Goal: Information Seeking & Learning: Check status

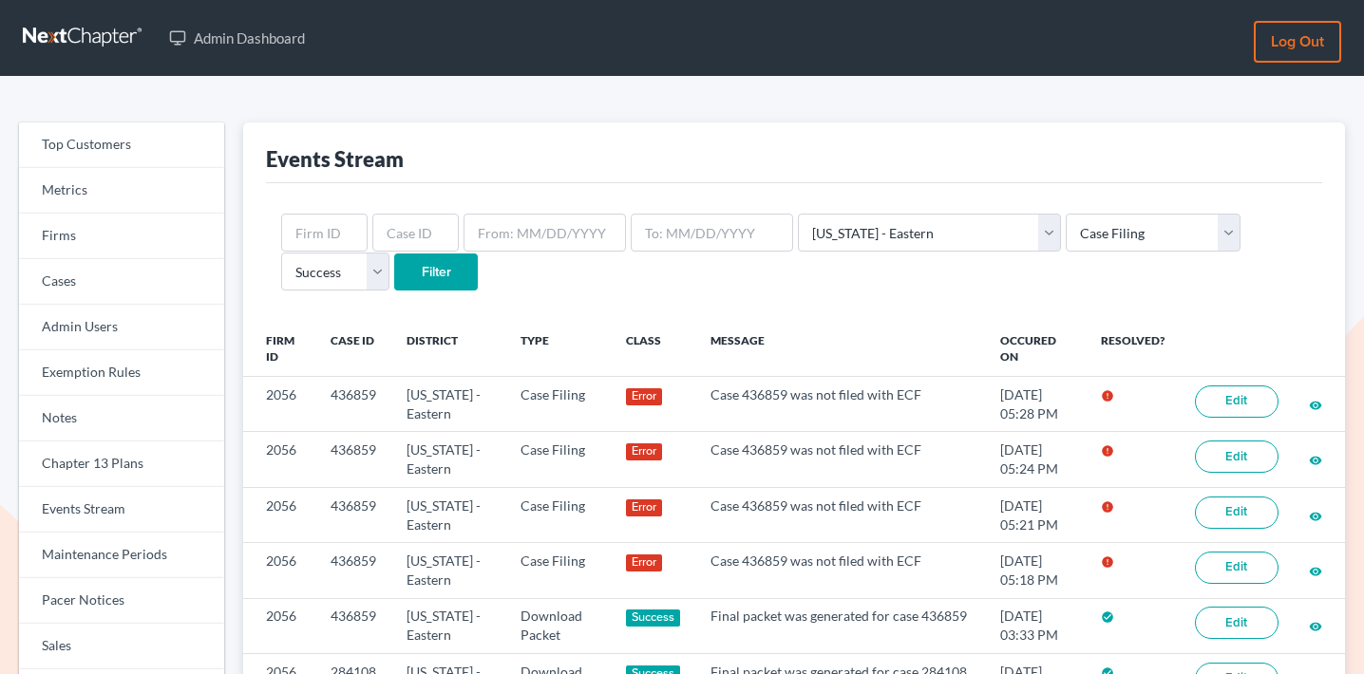
select select "48"
select select "case_filing"
select select "success"
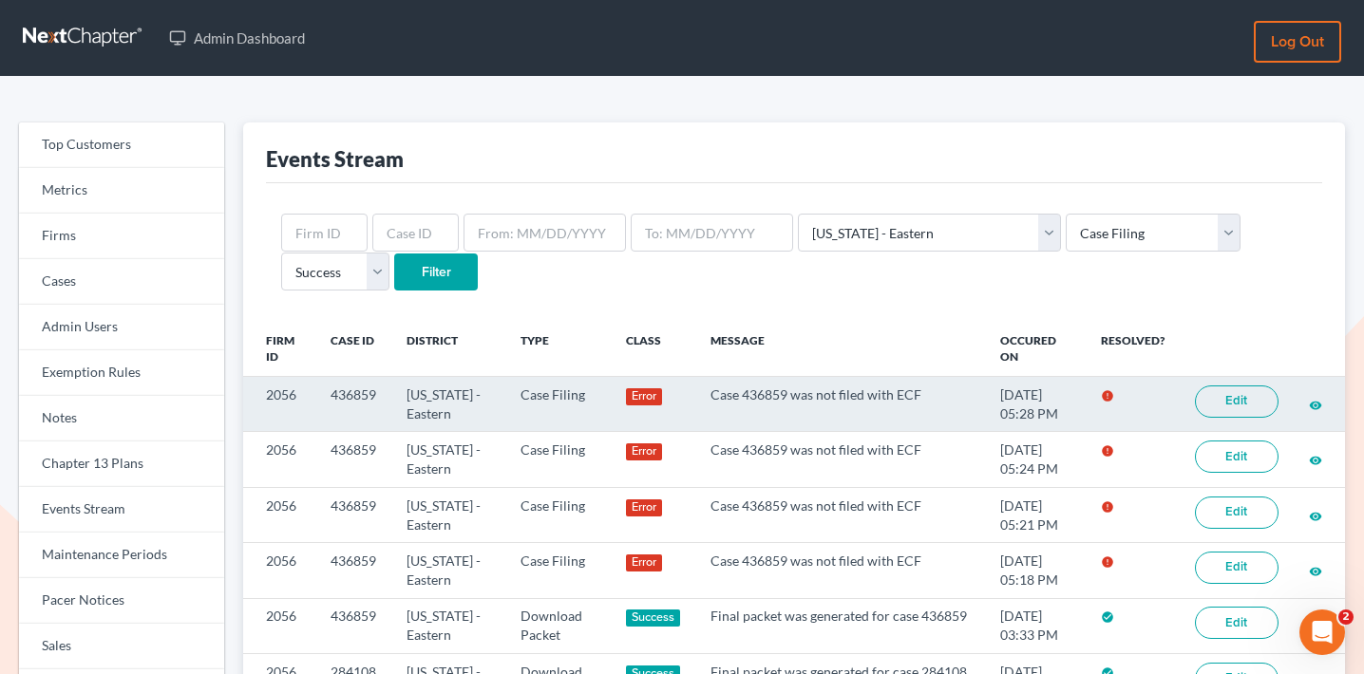
click at [366, 393] on td "436859" at bounding box center [353, 404] width 76 height 55
copy td "436859"
